Goal: Task Accomplishment & Management: Complete application form

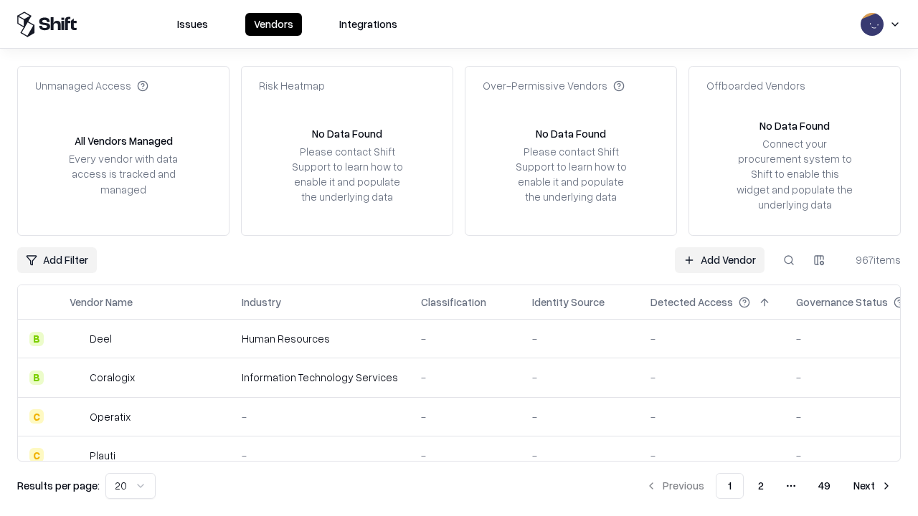
click at [719, 260] on link "Add Vendor" at bounding box center [720, 260] width 90 height 26
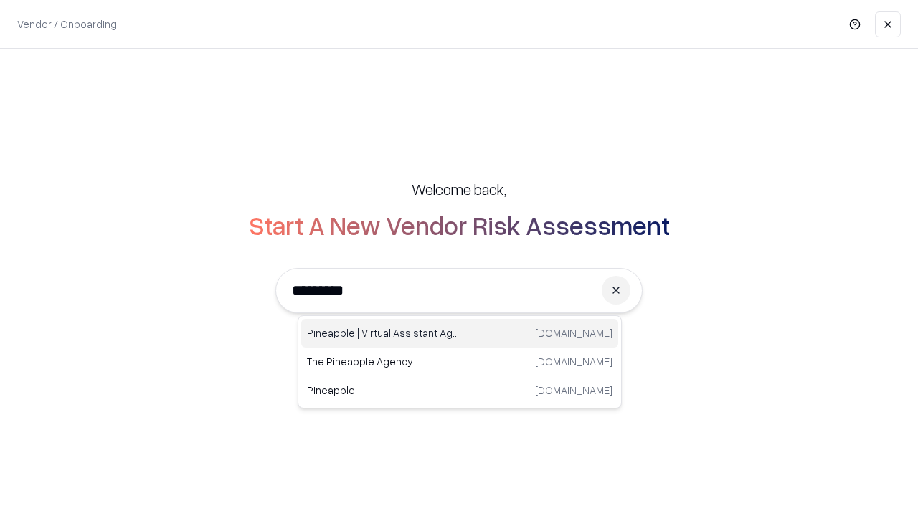
click at [460, 333] on div "Pineapple | Virtual Assistant Agency [DOMAIN_NAME]" at bounding box center [459, 333] width 317 height 29
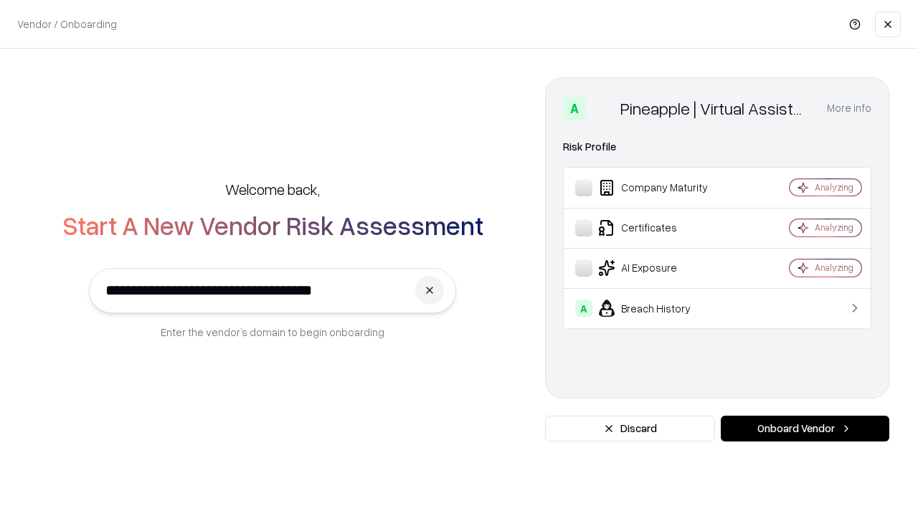
type input "**********"
click at [805, 429] on button "Onboard Vendor" at bounding box center [805, 429] width 169 height 26
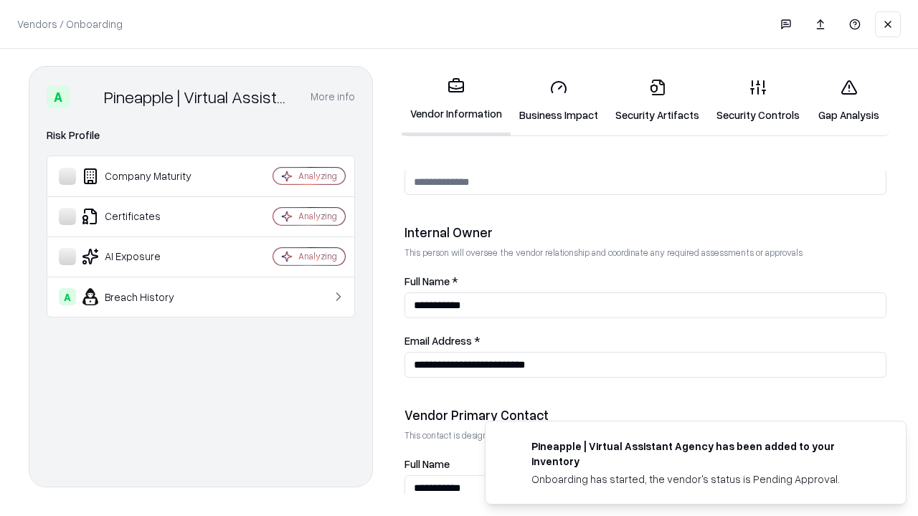
scroll to position [743, 0]
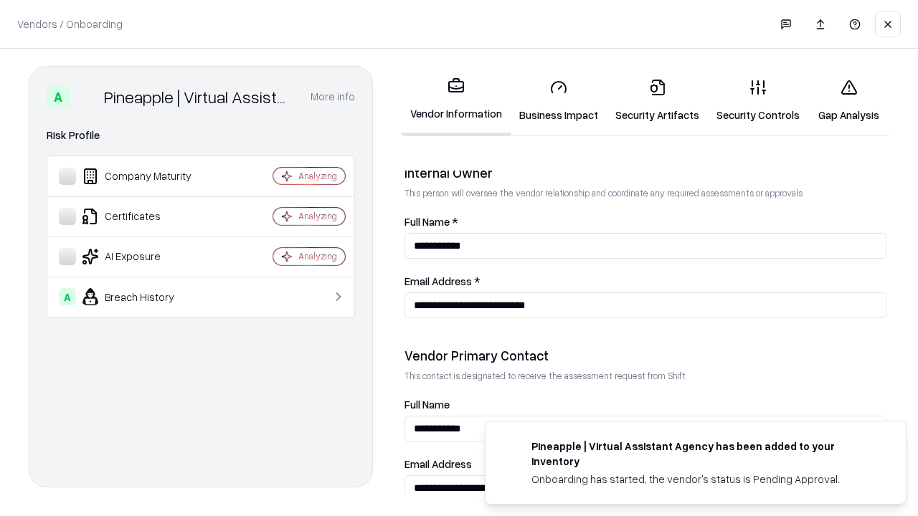
click at [559, 100] on link "Business Impact" at bounding box center [559, 100] width 96 height 67
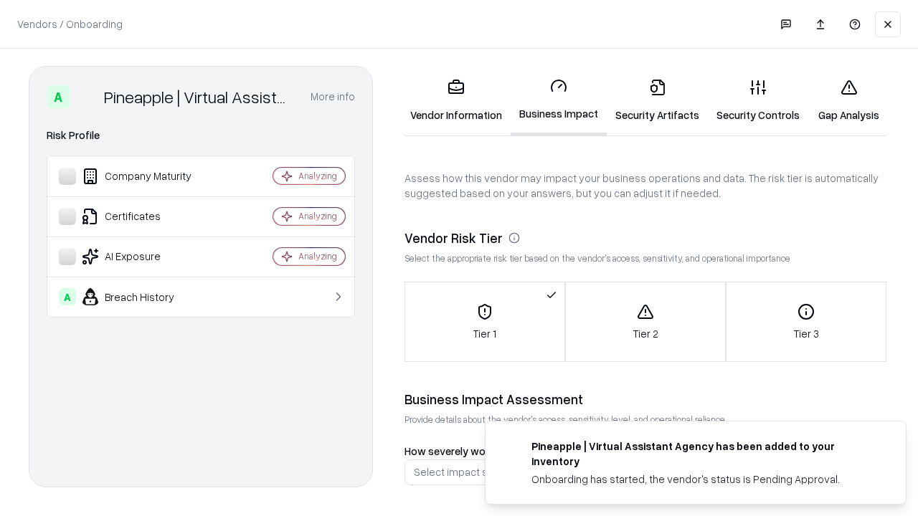
click at [848, 100] on link "Gap Analysis" at bounding box center [848, 100] width 81 height 67
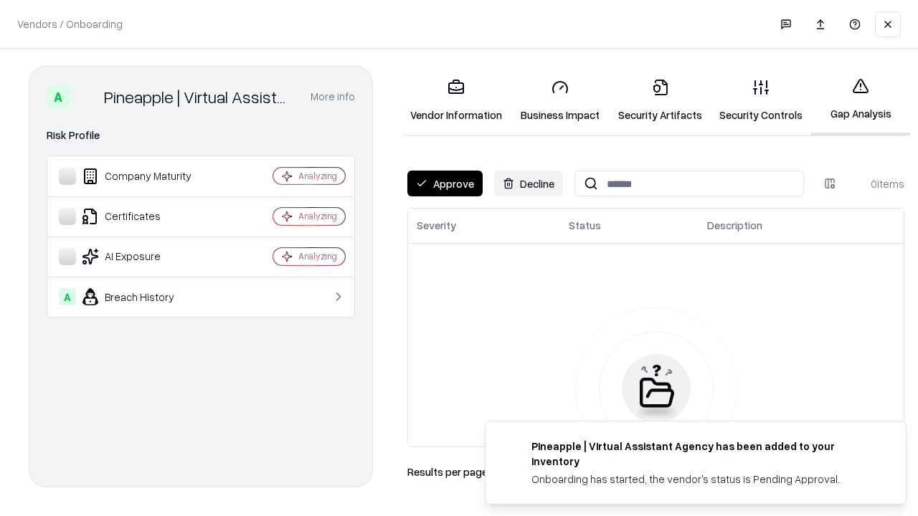
click at [445, 184] on button "Approve" at bounding box center [444, 184] width 75 height 26
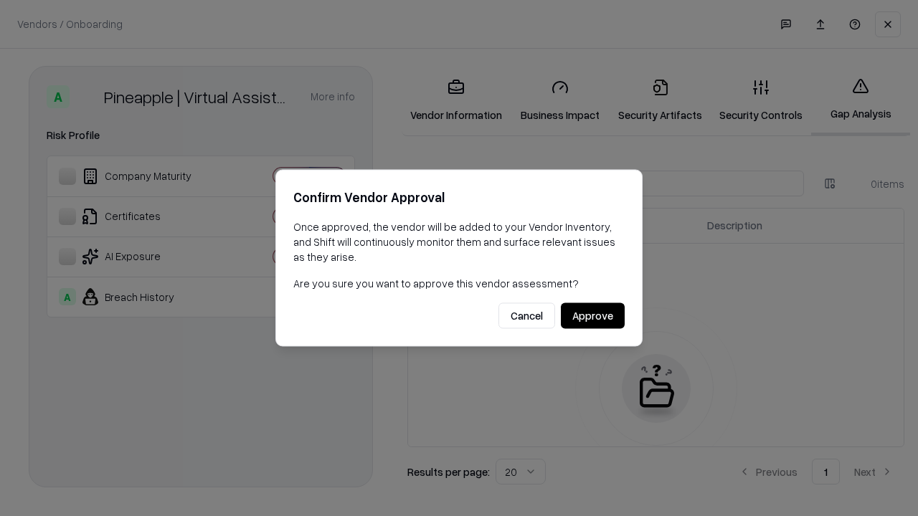
click at [592, 316] on button "Approve" at bounding box center [593, 316] width 64 height 26
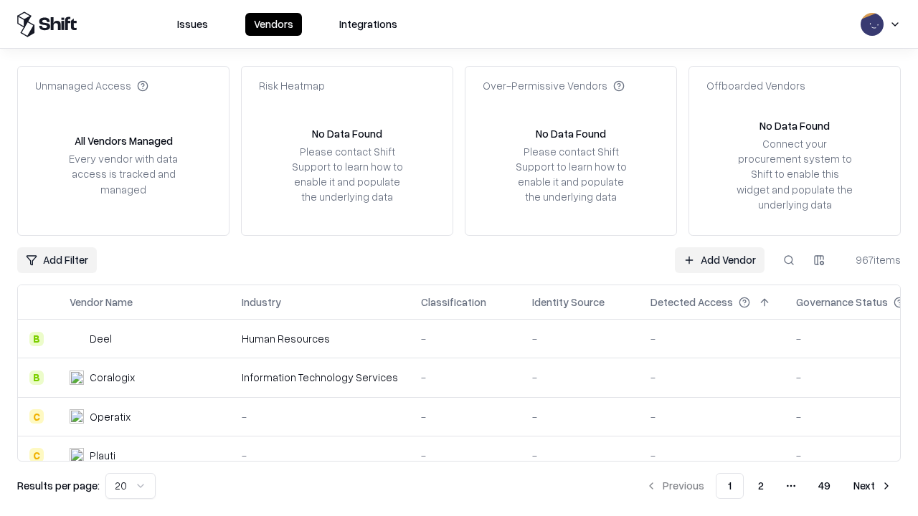
type input "**********"
click at [719, 260] on link "Add Vendor" at bounding box center [720, 260] width 90 height 26
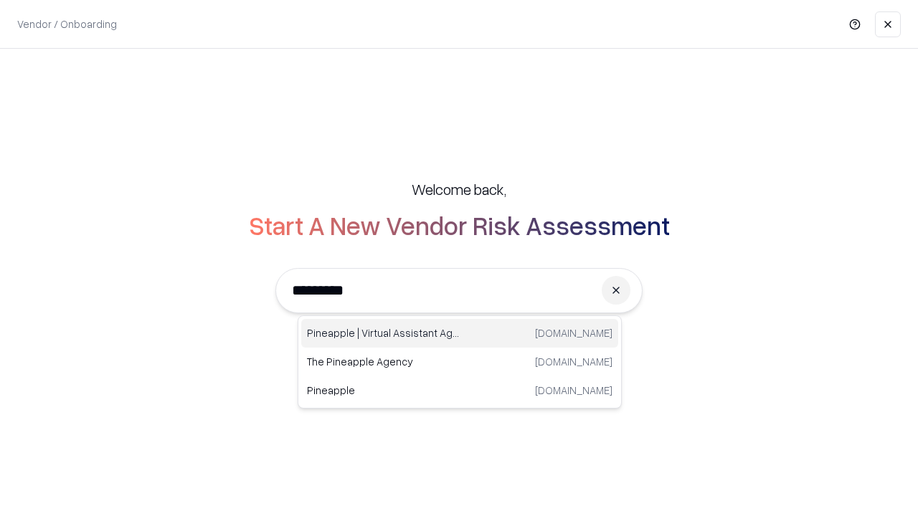
click at [460, 333] on div "Pineapple | Virtual Assistant Agency [DOMAIN_NAME]" at bounding box center [459, 333] width 317 height 29
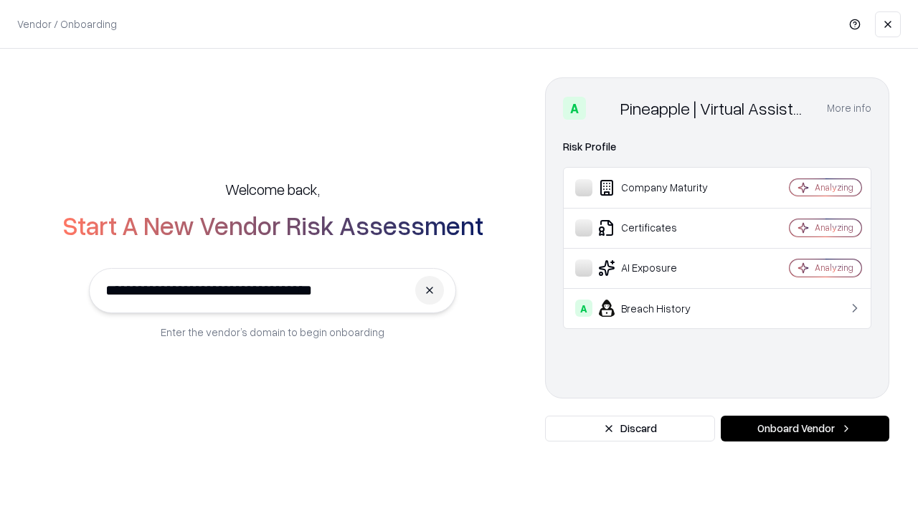
type input "**********"
click at [805, 429] on button "Onboard Vendor" at bounding box center [805, 429] width 169 height 26
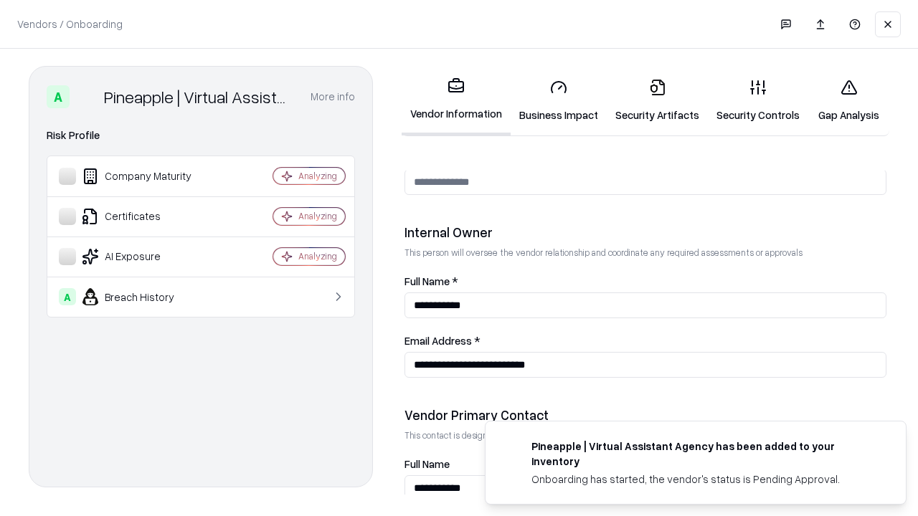
scroll to position [743, 0]
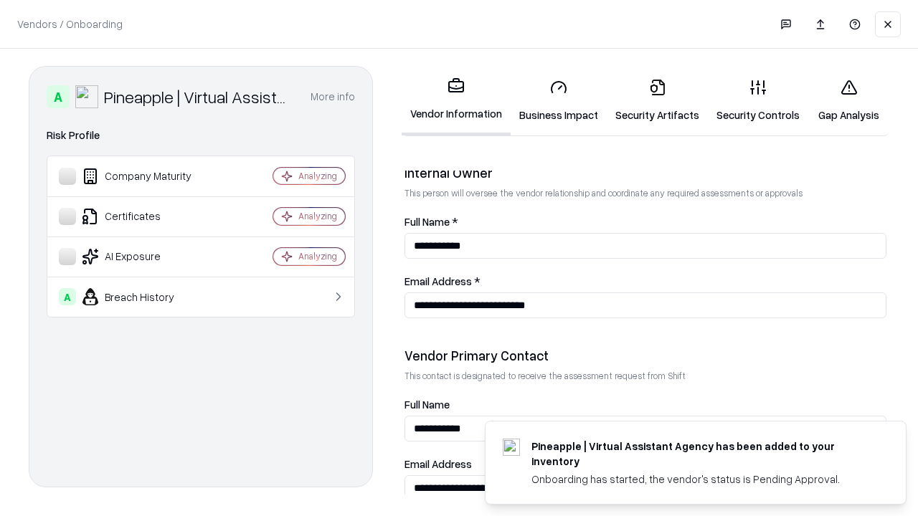
click at [848, 100] on link "Gap Analysis" at bounding box center [848, 100] width 81 height 67
